Goal: Task Accomplishment & Management: Manage account settings

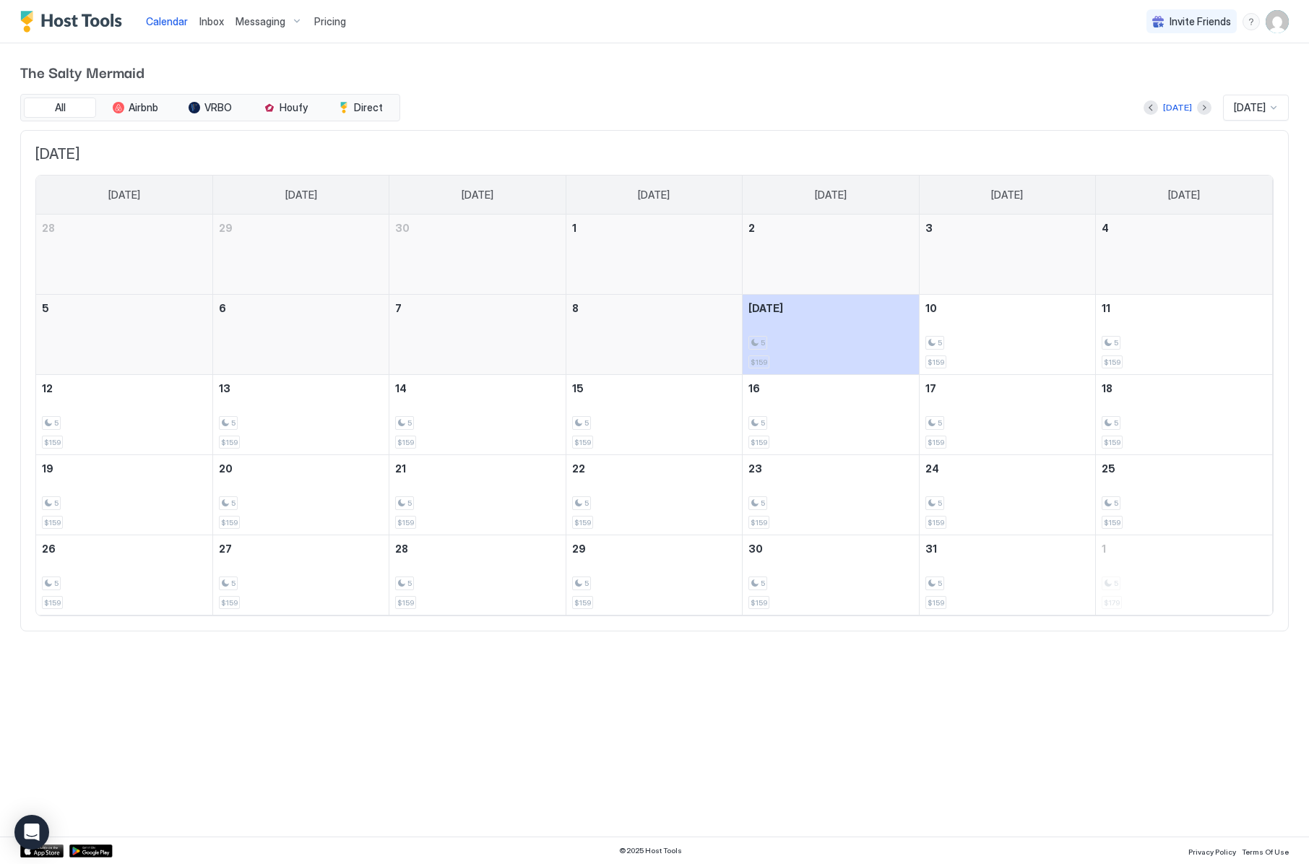
click at [1273, 24] on img "User profile" at bounding box center [1276, 21] width 23 height 23
click at [1158, 77] on span "Settings" at bounding box center [1146, 80] width 39 height 13
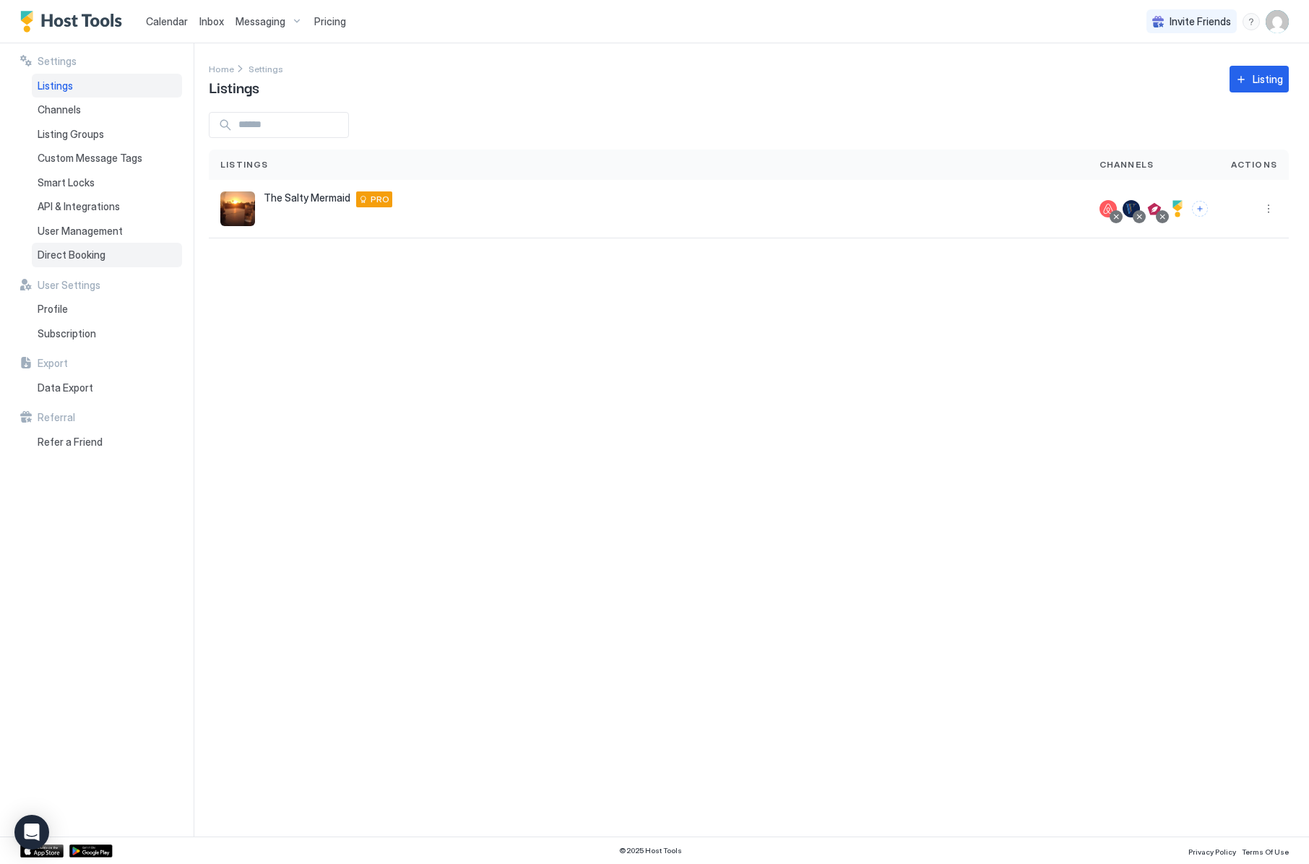
click at [98, 252] on span "Direct Booking" at bounding box center [72, 254] width 68 height 13
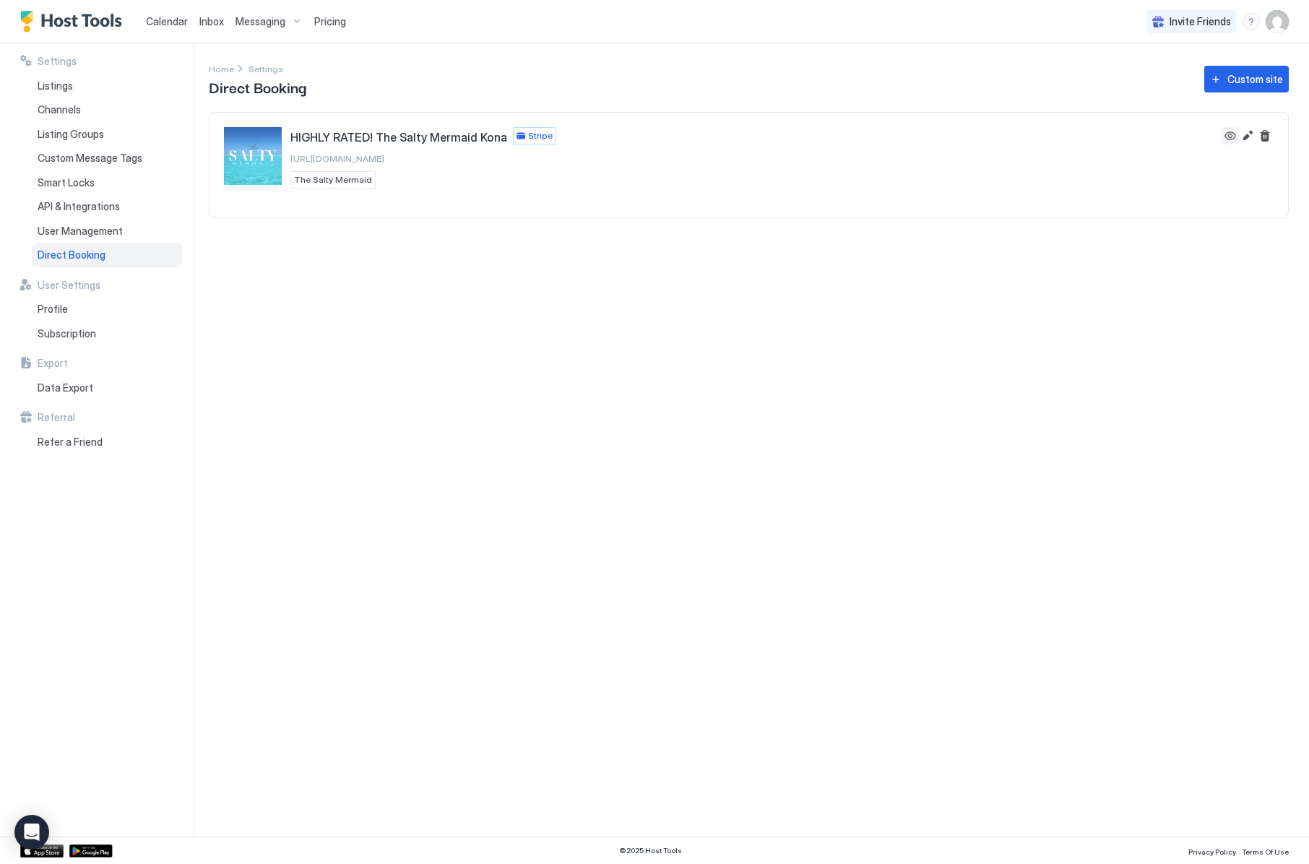
click at [1228, 134] on button "View" at bounding box center [1229, 135] width 17 height 17
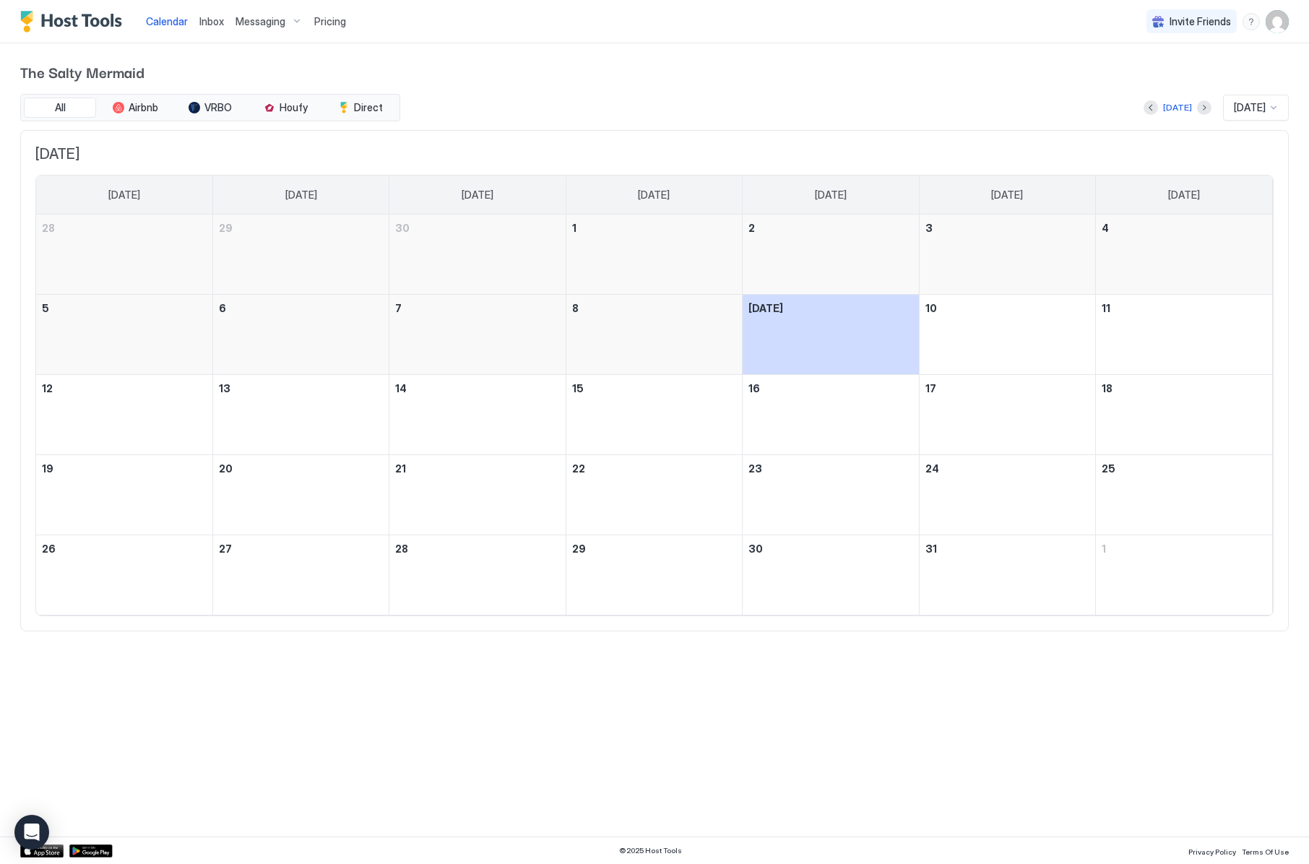
click at [1271, 27] on img "User profile" at bounding box center [1276, 21] width 23 height 23
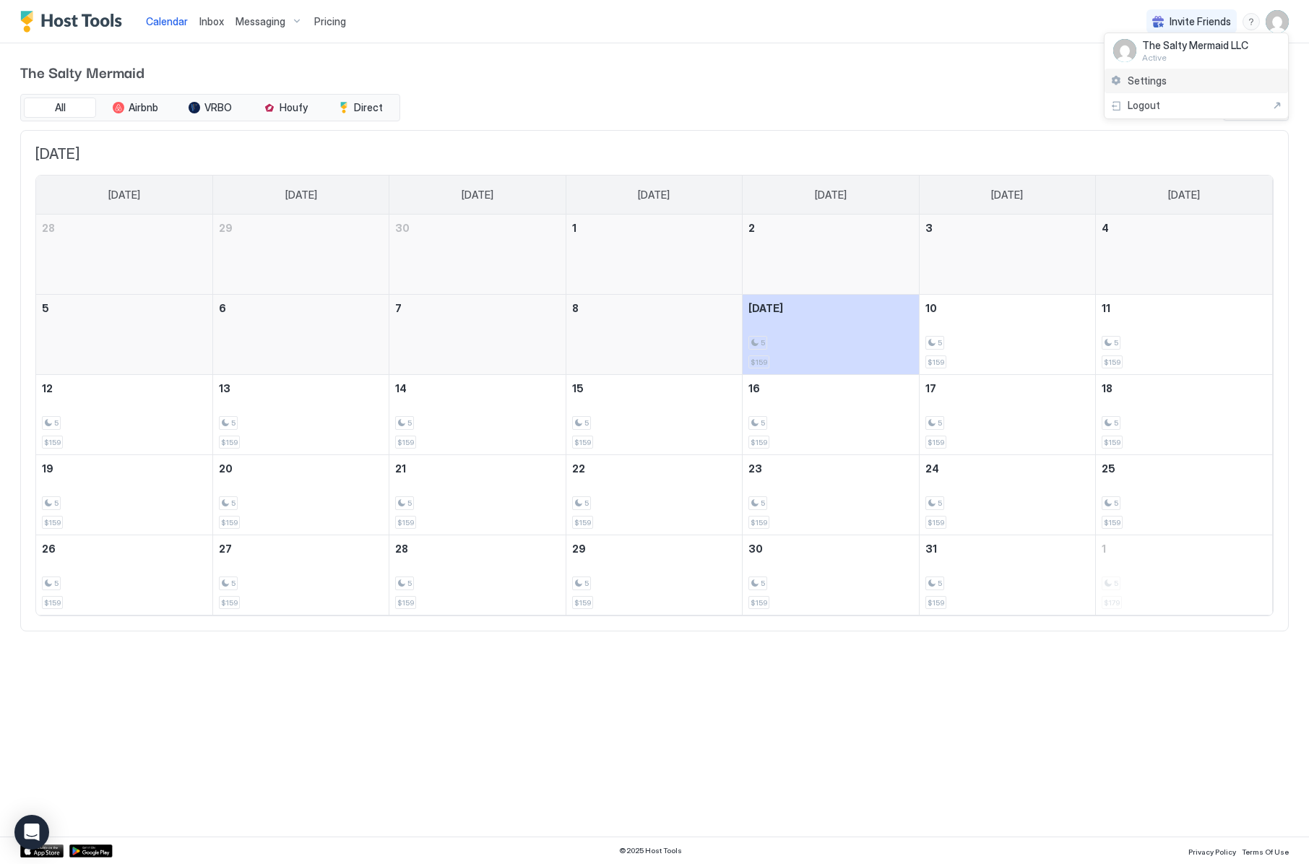
click at [1157, 71] on div "Settings" at bounding box center [1195, 81] width 183 height 25
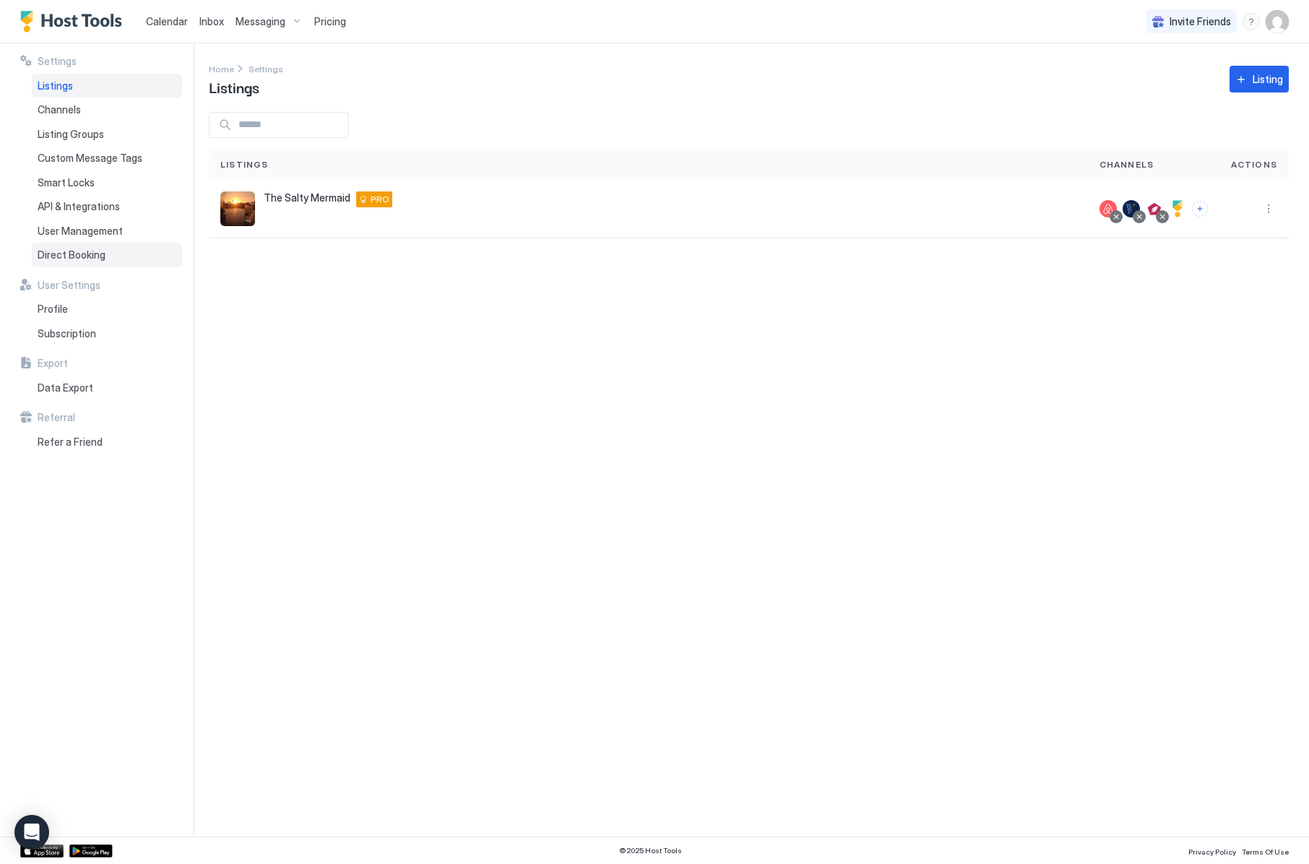
click at [66, 248] on span "Direct Booking" at bounding box center [72, 254] width 68 height 13
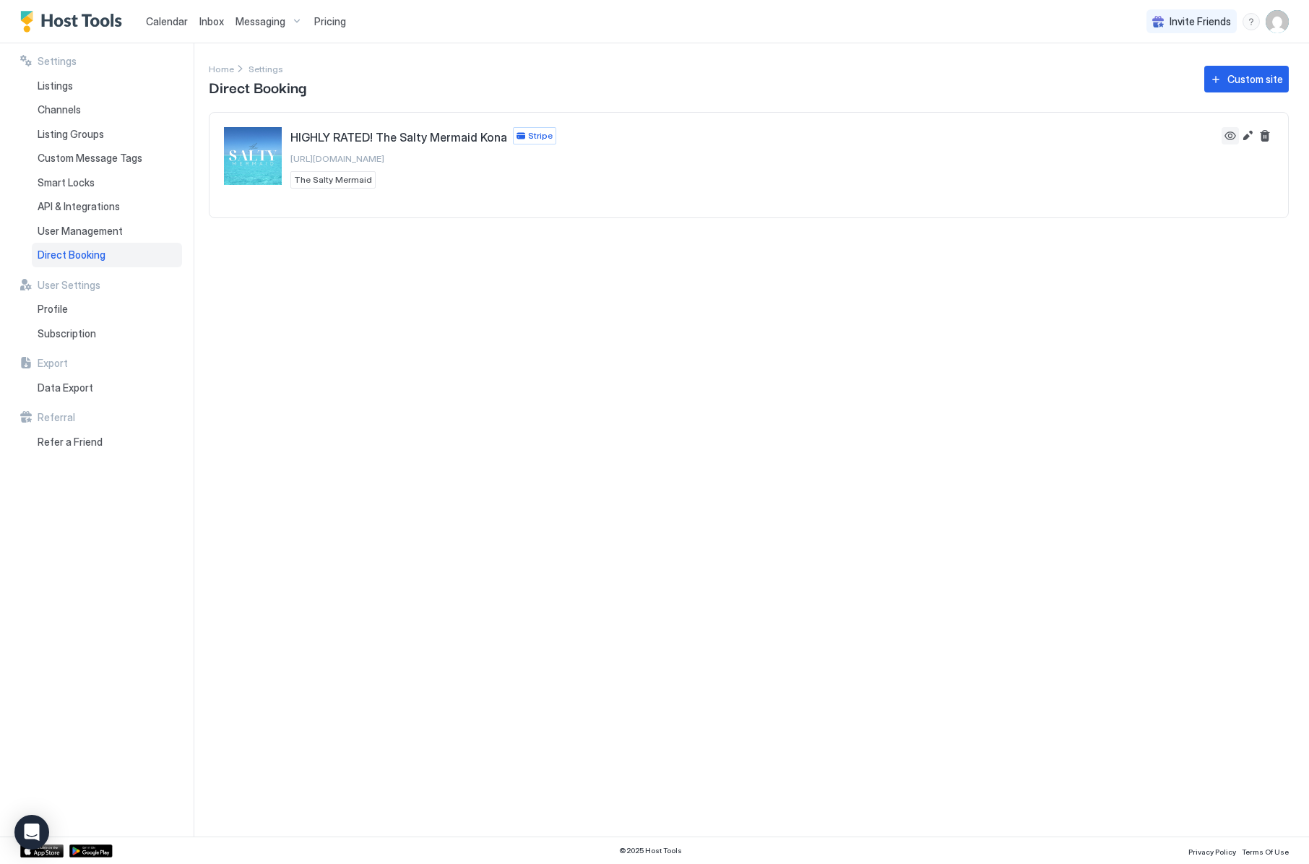
click at [1231, 133] on button "View" at bounding box center [1229, 135] width 17 height 17
